Goal: Book appointment/travel/reservation

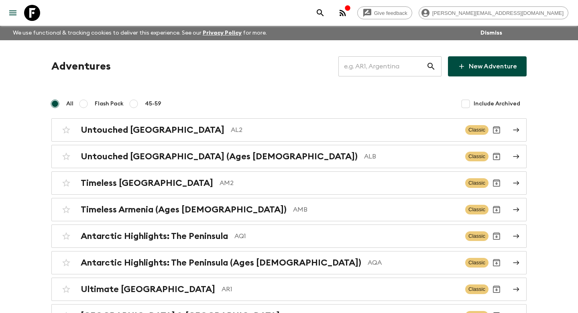
click at [398, 65] on input "text" at bounding box center [383, 66] width 88 height 22
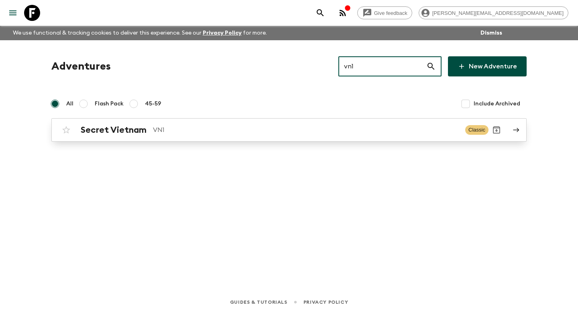
type input "vn1"
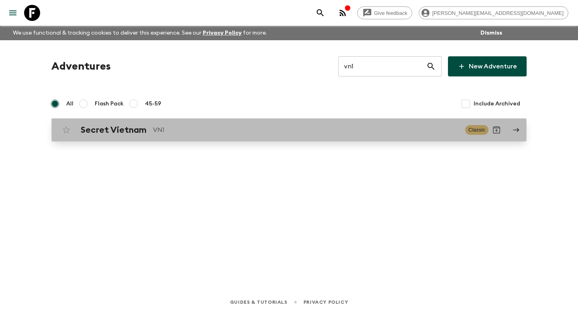
click at [343, 138] on link "Secret Vietnam VN1 Classic" at bounding box center [289, 129] width 476 height 23
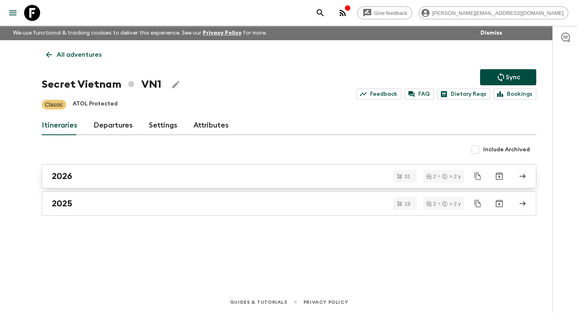
click at [180, 181] on div "2026" at bounding box center [282, 176] width 460 height 10
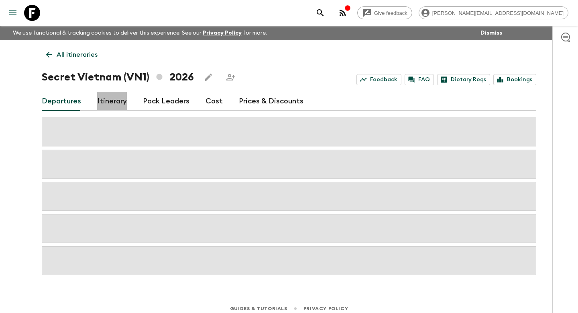
click at [111, 99] on link "Itinerary" at bounding box center [112, 101] width 30 height 19
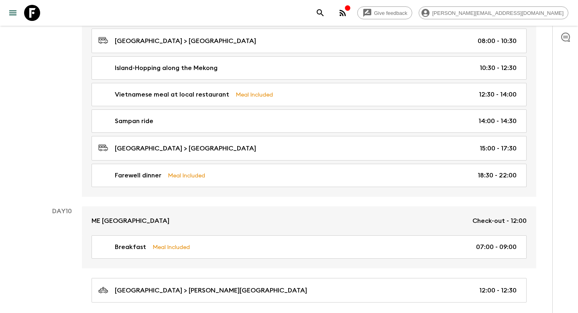
scroll to position [2220, 0]
